Goal: Find specific page/section: Find specific page/section

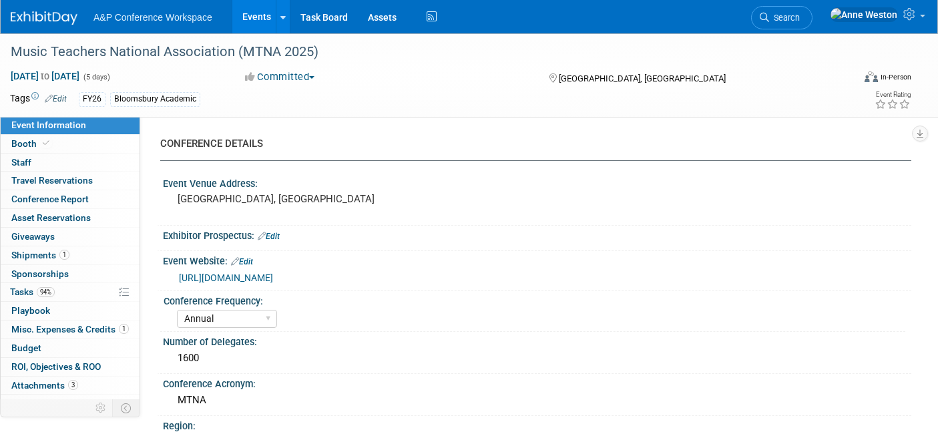
select select "Annual"
select select "Level 2"
select select "In-Person Booth"
select select "Music & Sound Studies"
select select "Rowman"
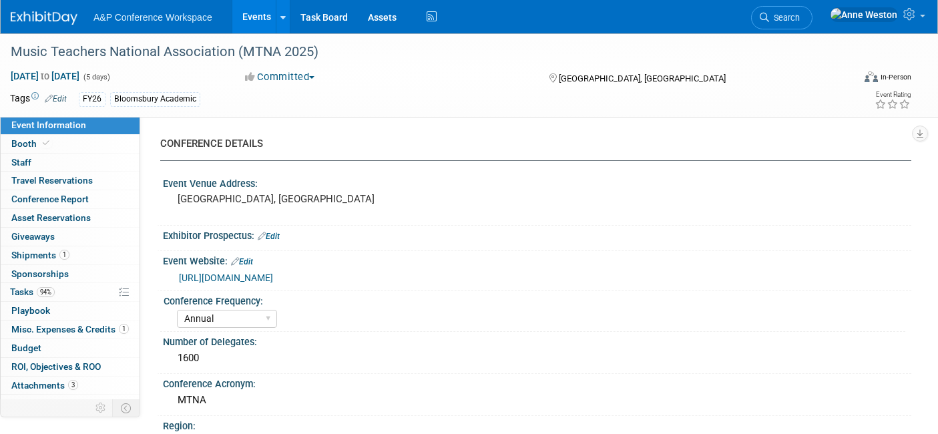
select select "[PERSON_NAME]"
select select "Networking/Commissioning"
click at [800, 16] on span "Search" at bounding box center [784, 18] width 31 height 10
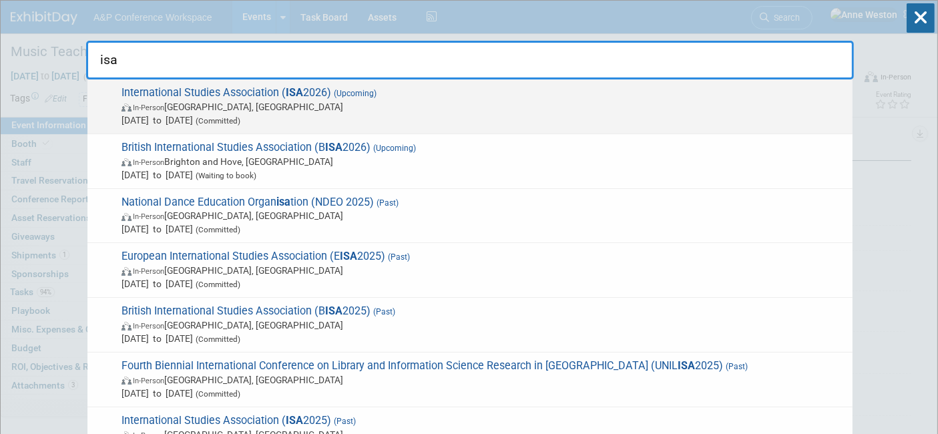
type input "isa"
click at [149, 99] on span "International Studies Association ( ISA 2026) (Upcoming) In-Person [GEOGRAPHIC_…" at bounding box center [482, 106] width 728 height 41
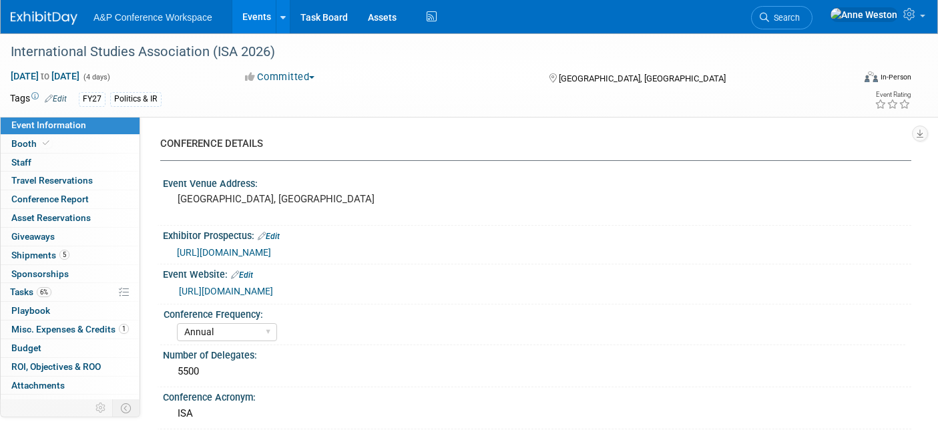
select select "Annual"
select select "Level 1"
select select "In-Person Booth"
select select "Politics & International Relations"
select select "Bloomsbury Digital Resources"
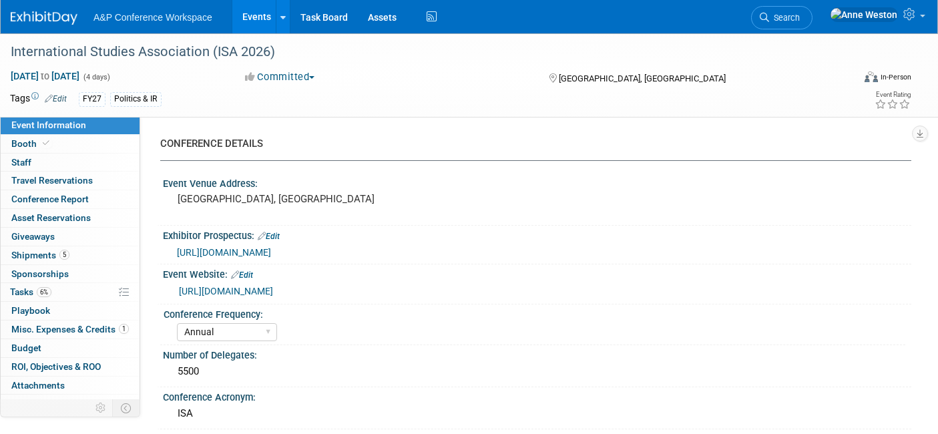
select select "[PERSON_NAME]"
